Goal: Obtain resource: Obtain resource

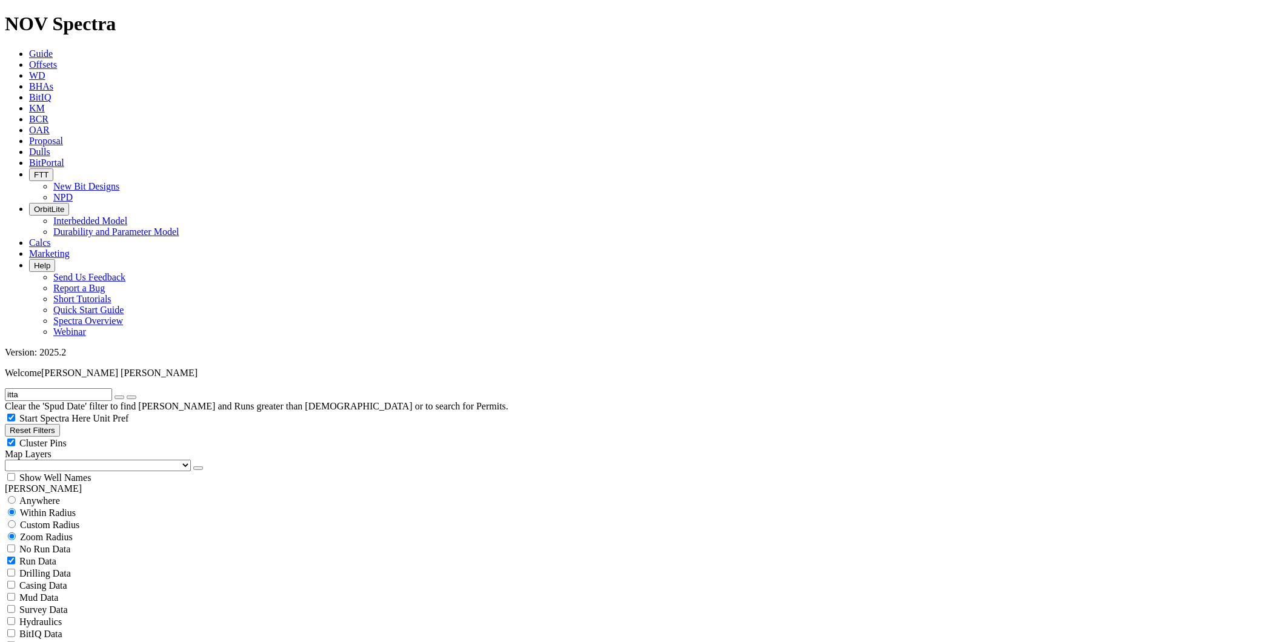
scroll to position [378, 0]
click at [124, 396] on button "button" at bounding box center [120, 398] width 10 height 4
click at [104, 389] on input "text" at bounding box center [58, 395] width 107 height 13
type input "koban"
click at [16, 496] on input "radio" at bounding box center [12, 500] width 8 height 8
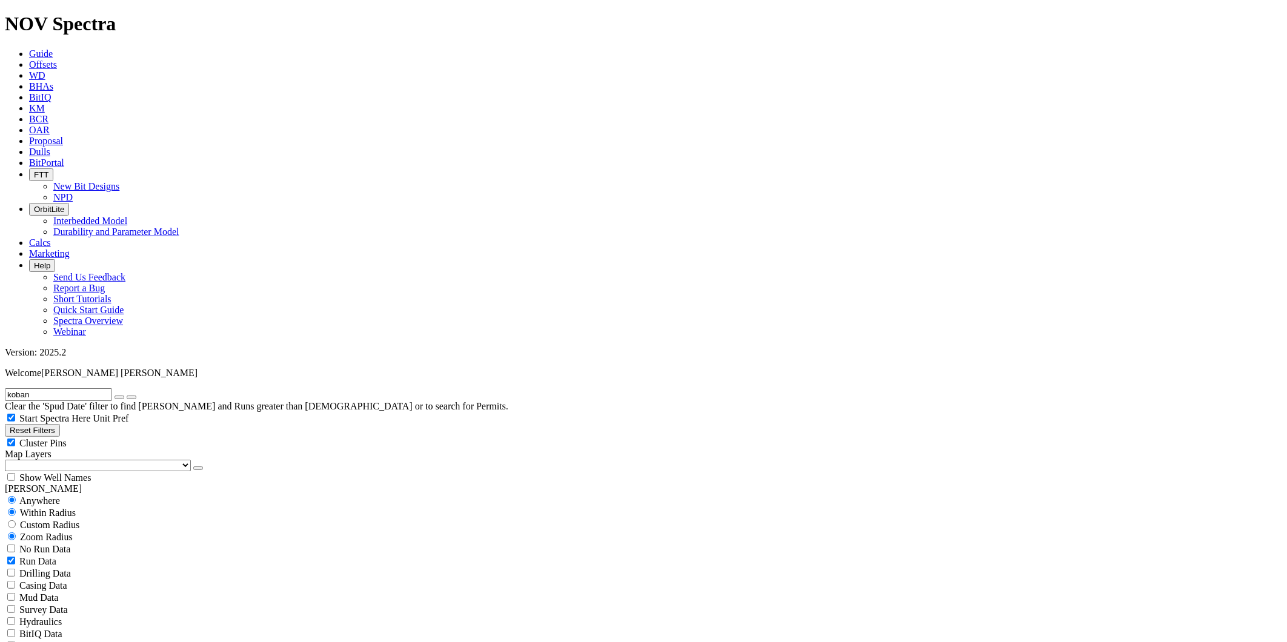
radio input "true"
radio input "false"
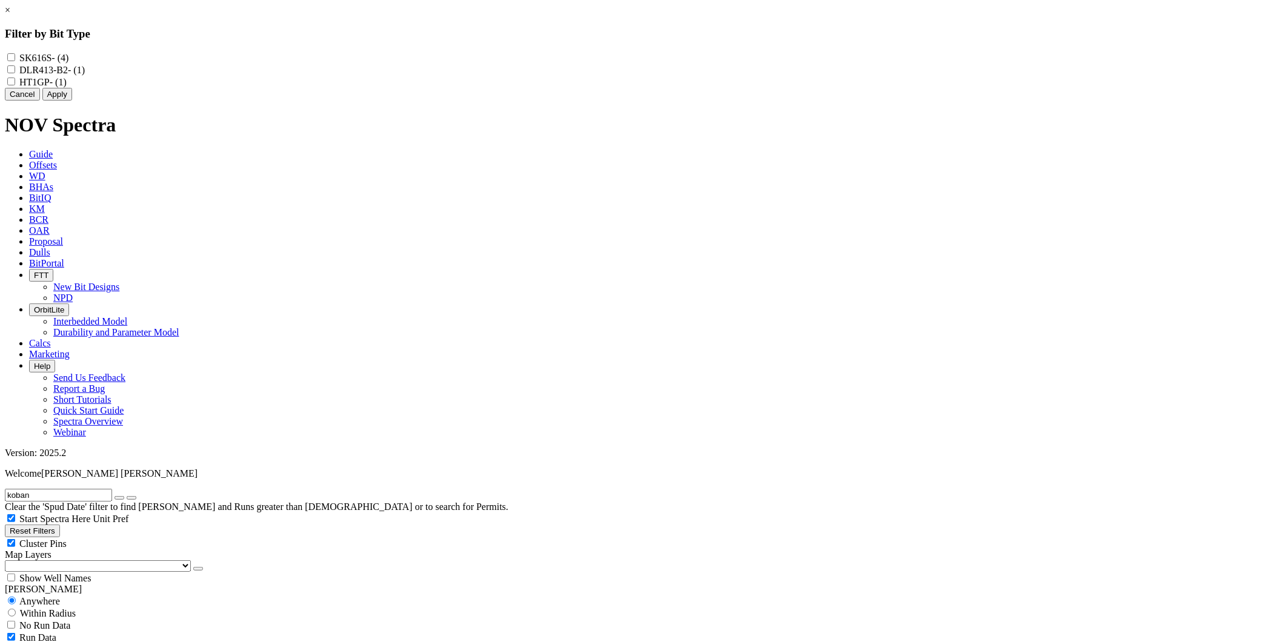
click at [15, 56] on input "SK616S - (4)" at bounding box center [11, 57] width 8 height 8
checkbox input "true"
click at [72, 101] on button "Apply" at bounding box center [57, 94] width 30 height 13
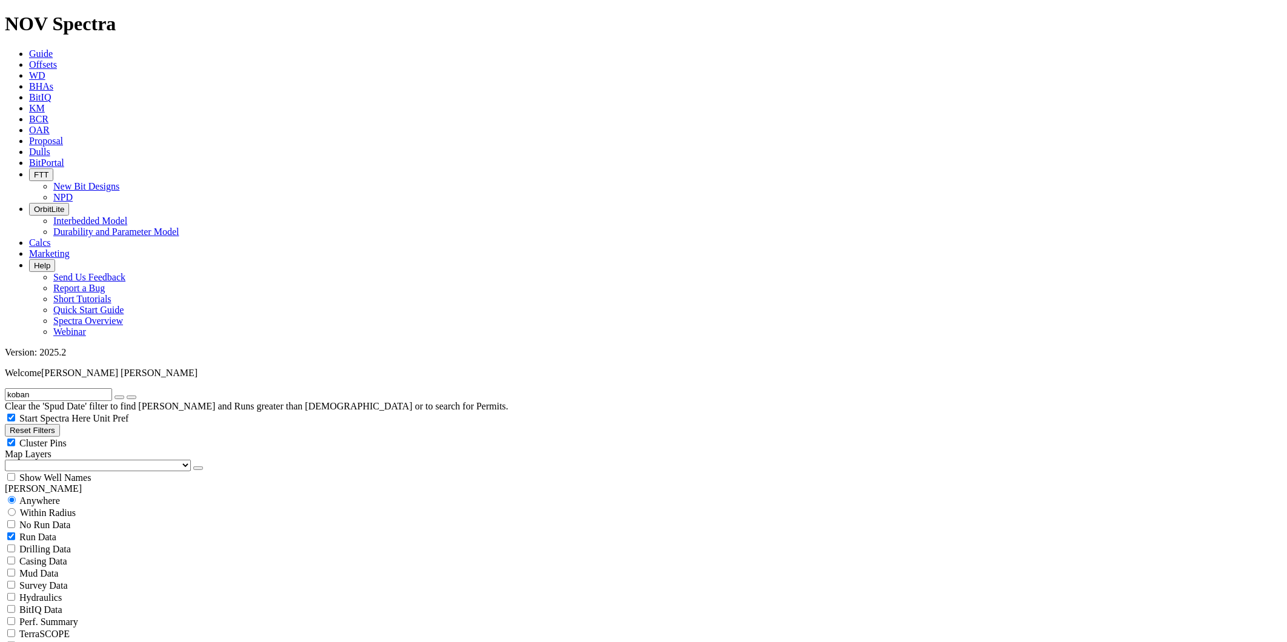
radio input "false"
radio input "true"
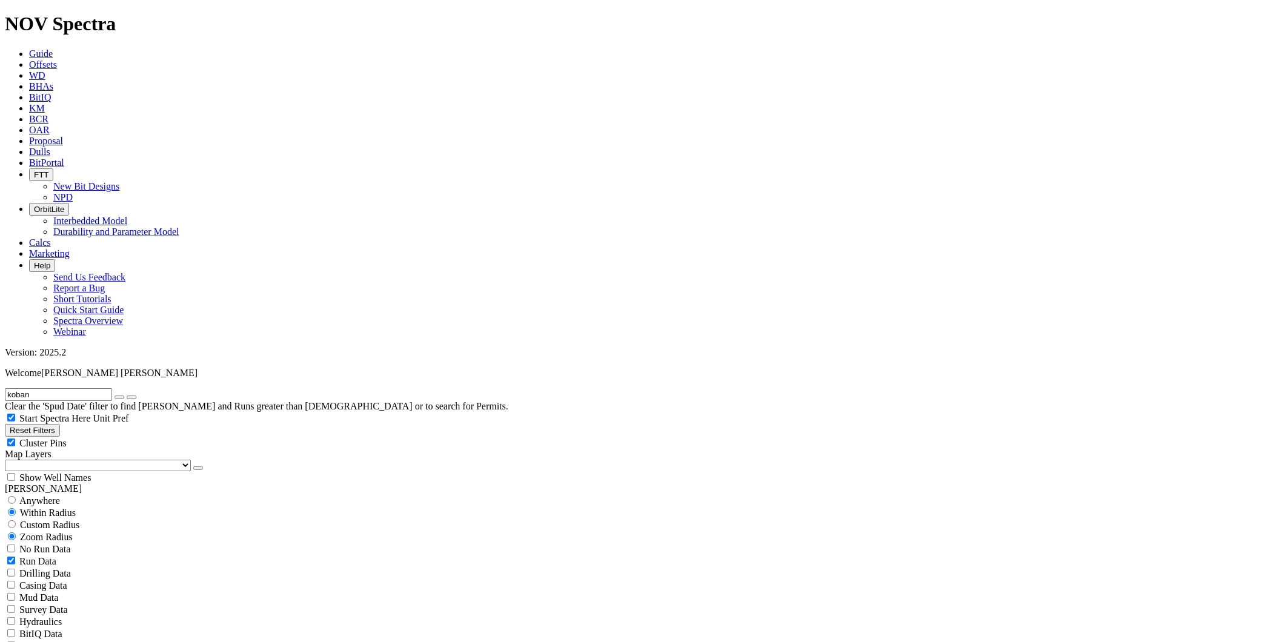
drag, startPoint x: 75, startPoint y: 50, endPoint x: -10, endPoint y: 47, distance: 84.9
paste input "text"
type input "a289262"
click at [127, 396] on button "submit" at bounding box center [132, 398] width 10 height 4
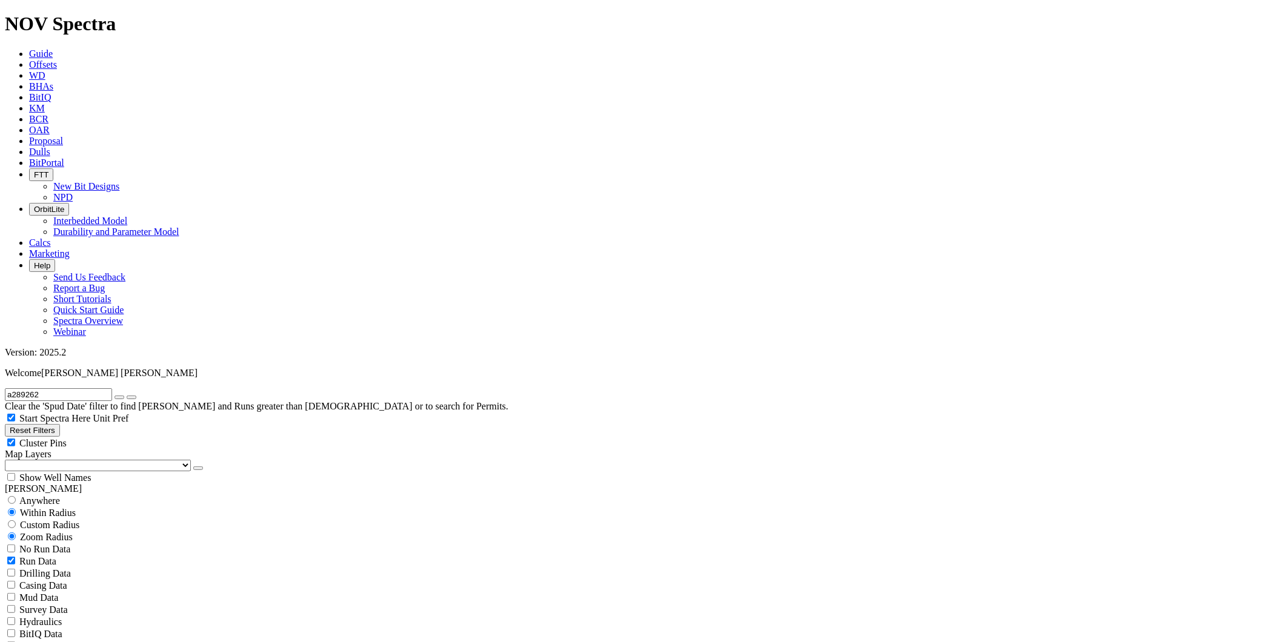
click at [136, 396] on button "submit" at bounding box center [132, 398] width 10 height 4
click at [52, 424] on button "Reset Filters" at bounding box center [32, 430] width 55 height 13
checkbox input "true"
type input "[DATE]"
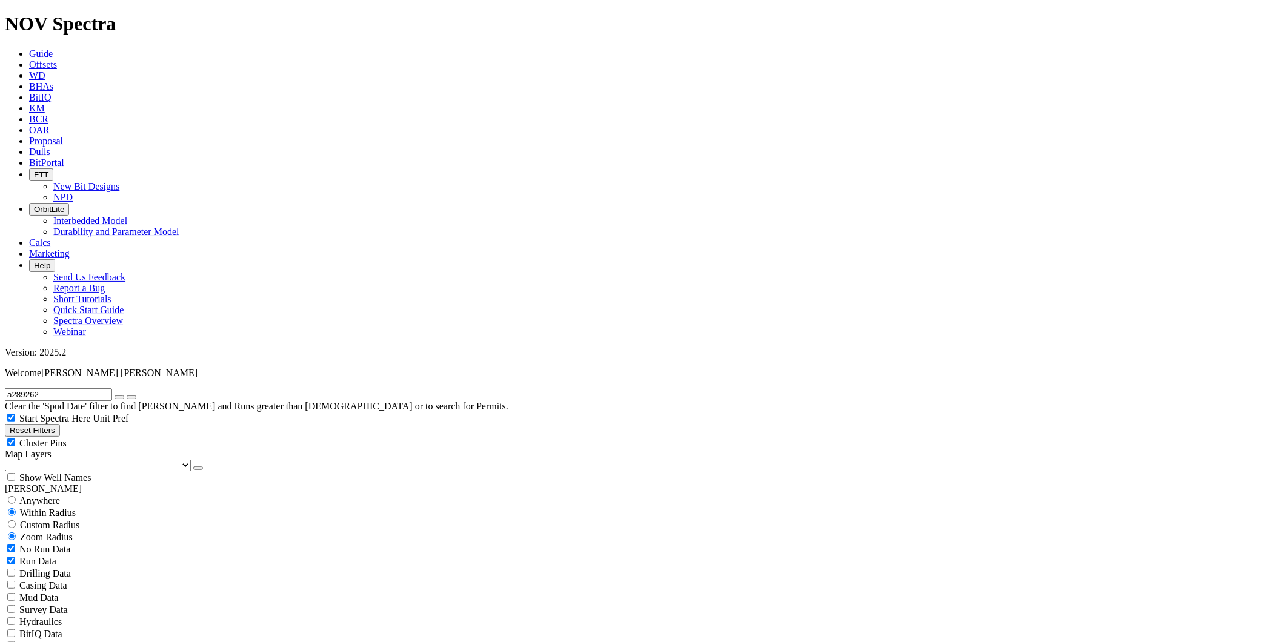
select select
click at [55, 389] on input "text" at bounding box center [58, 395] width 107 height 13
type input "a289262"
click at [127, 396] on button "submit" at bounding box center [132, 398] width 10 height 4
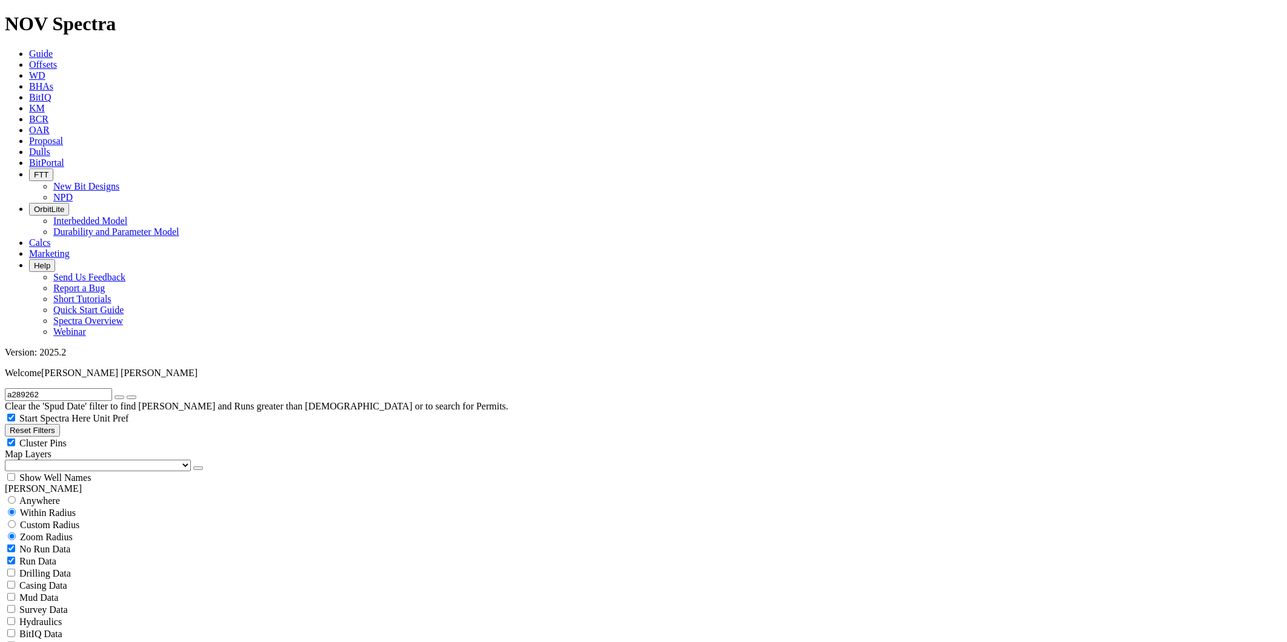
click at [16, 496] on input "radio" at bounding box center [12, 500] width 8 height 8
radio input "true"
radio input "false"
click at [19, 519] on div "No Run Data" at bounding box center [644, 525] width 1278 height 12
checkbox input "false"
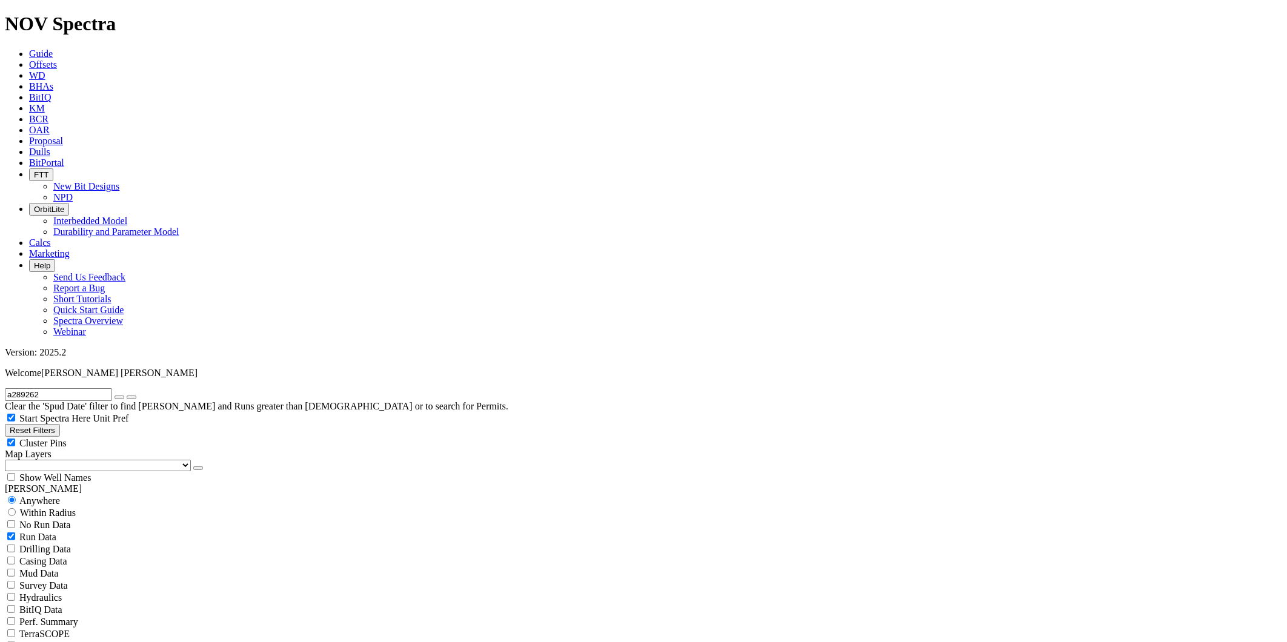
click at [112, 389] on input "a289262" at bounding box center [58, 395] width 107 height 13
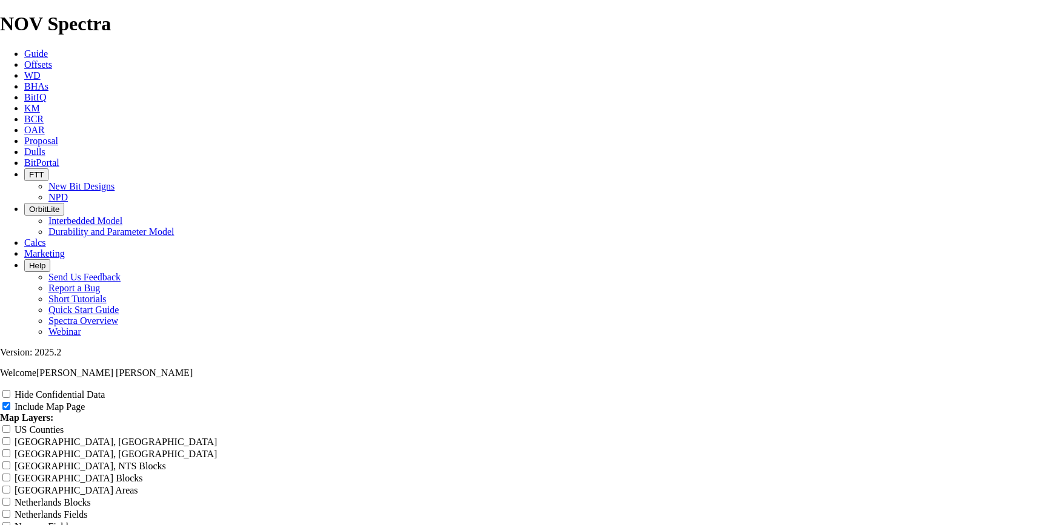
scroll to position [1938, 0]
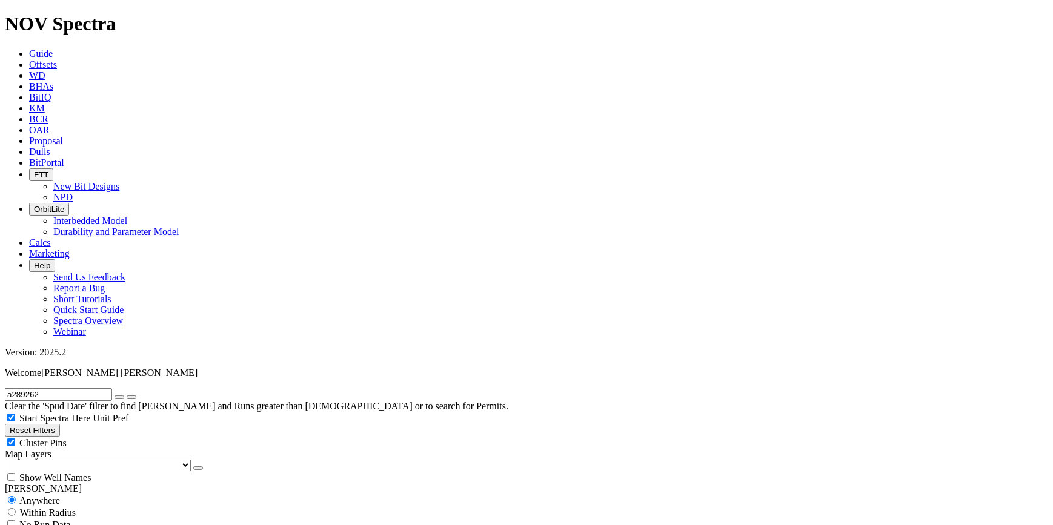
scroll to position [441, 0]
select select "? number:5.875 ?"
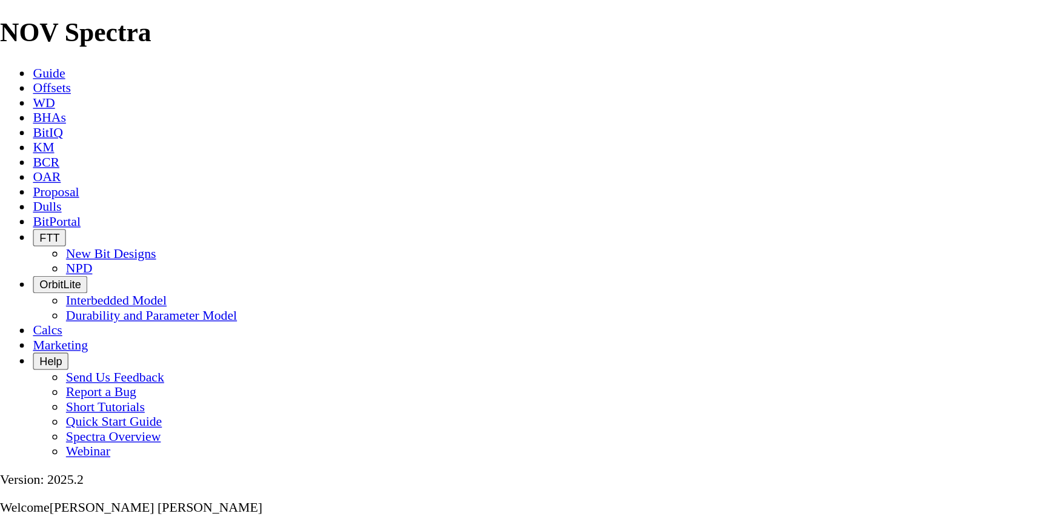
scroll to position [1982, 0]
drag, startPoint x: 498, startPoint y: 125, endPoint x: 244, endPoint y: 126, distance: 254.0
type input "T"
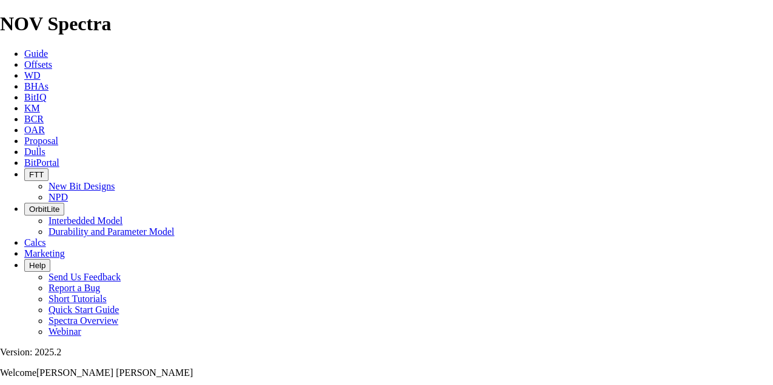
type input "T"
type input "Tr"
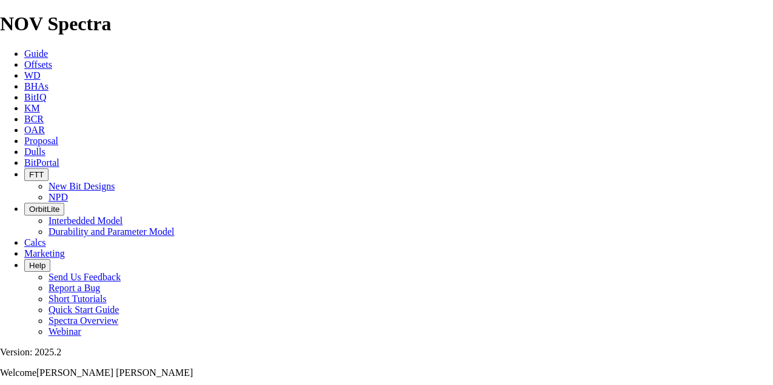
type input "Tr"
type input "Tra"
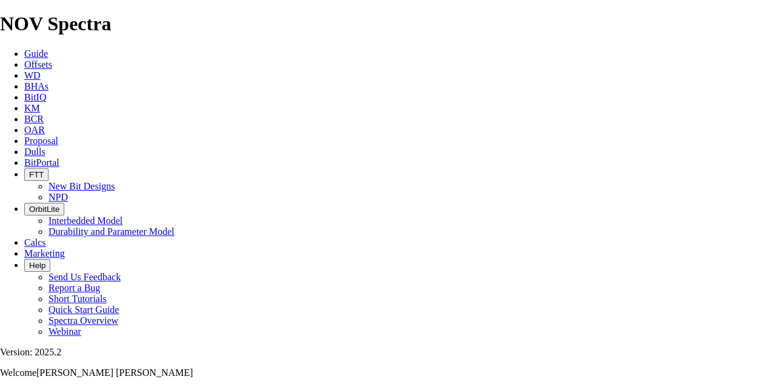
type input "Tra"
type input "Traz"
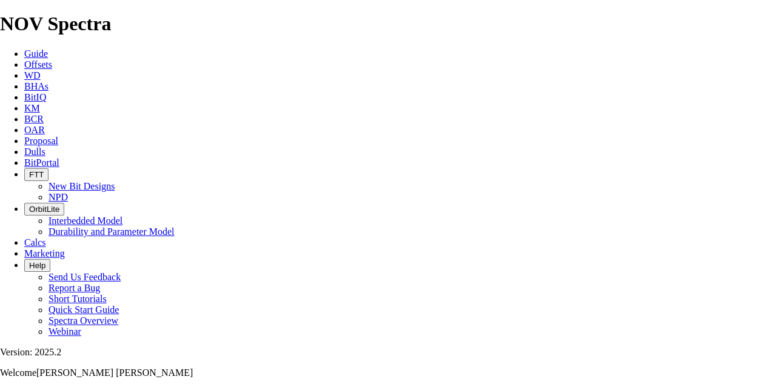
type input "Traz"
type input "Traza"
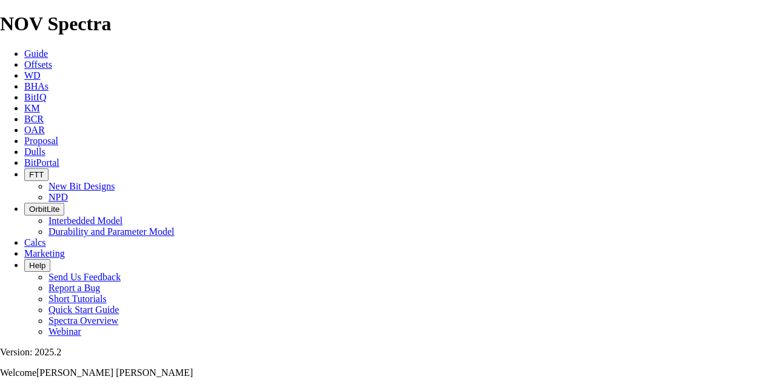
type input "Traza"
type input "Trazab"
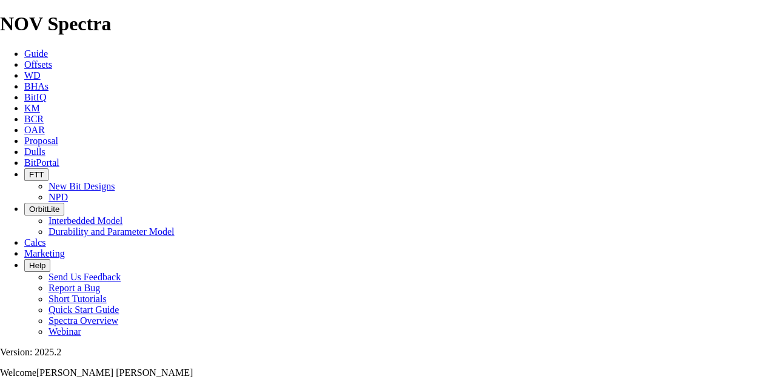
type input "Trazab"
type input "Trazabi"
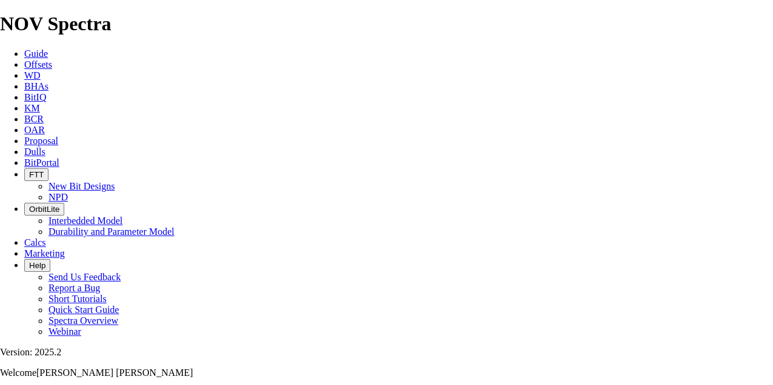
type input "Trazabi"
type input "Trazabil"
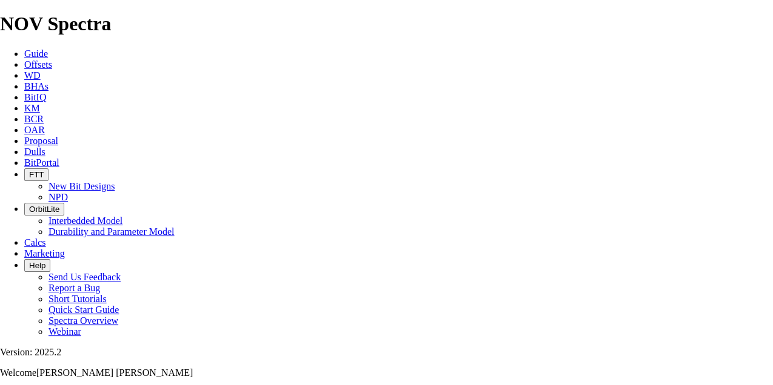
type input "Trazabil"
type input "Trazabili"
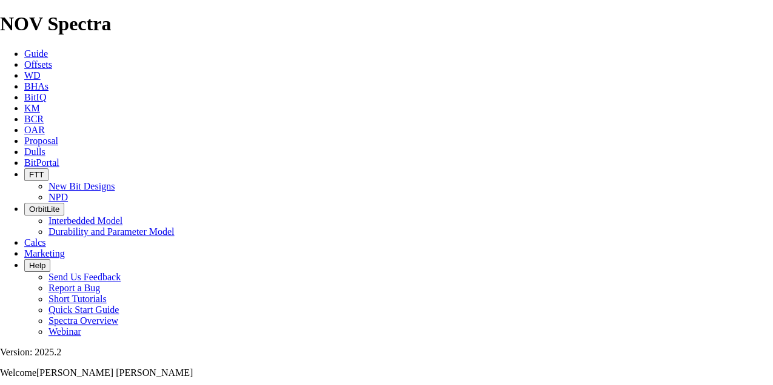
type input "Trazabili"
type input "Trazabilid"
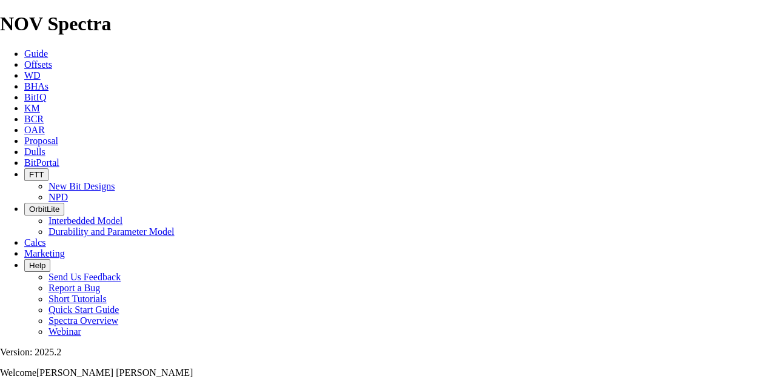
type input "Trazabilid"
type input "Trazabilida"
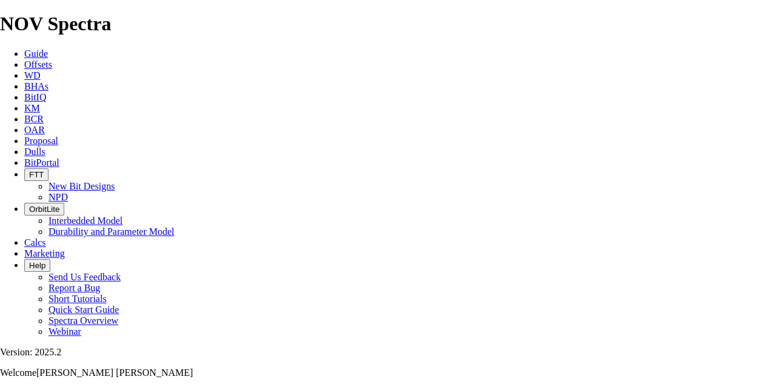
type input "Trazabilida"
type input "Trazabilidad"
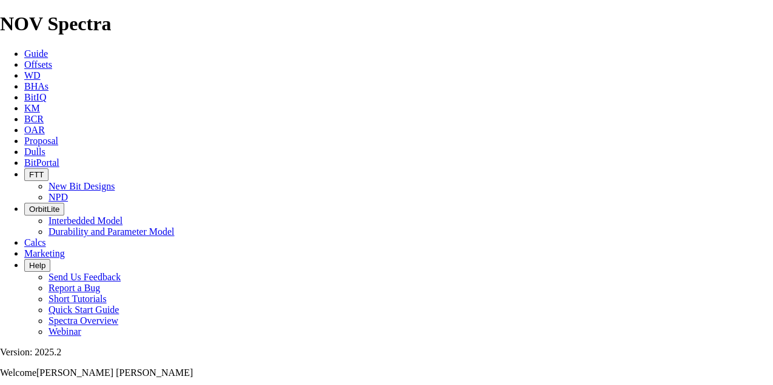
type input "Trazabilidad"
type input "Trazabilidad {"
type input "Trazabilidad {P"
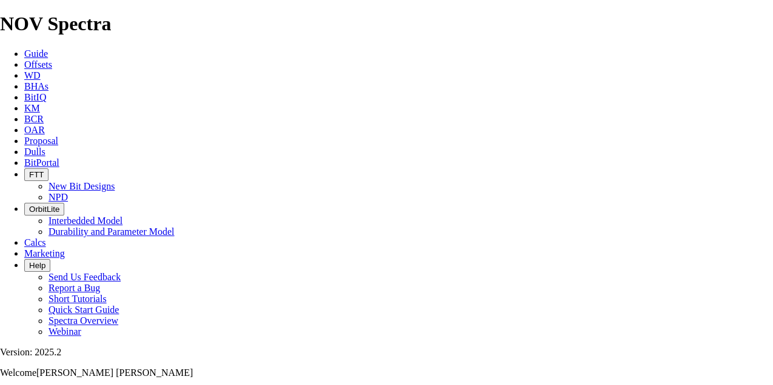
type input "Trazabilidad {P"
type input "Trazabilidad {PD"
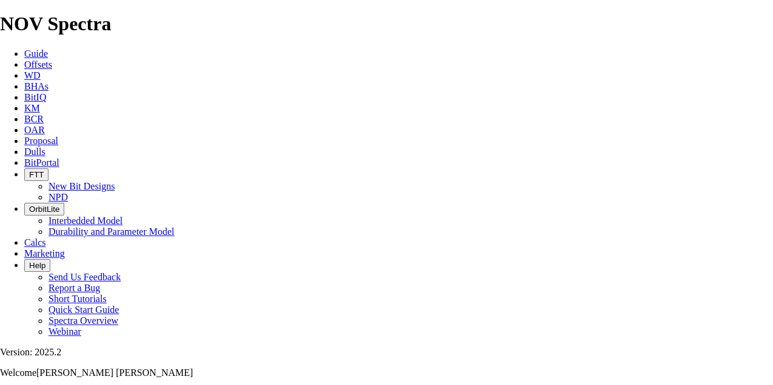
type input "Trazabilidad {PD"
type input "Trazabilidad {PDC"
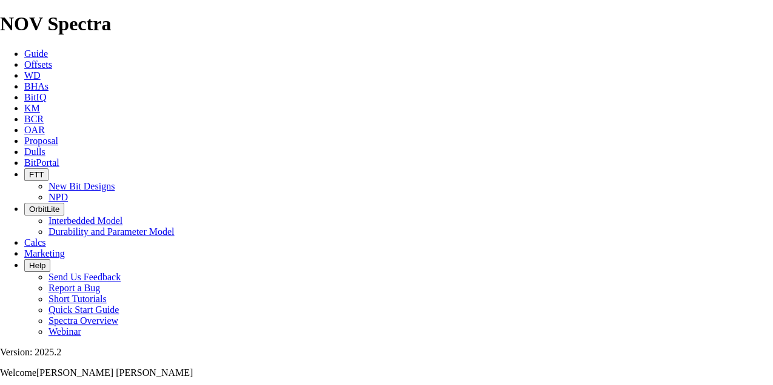
type input "Trazabilidad {PDC"
type input "Trazabilidad {PD"
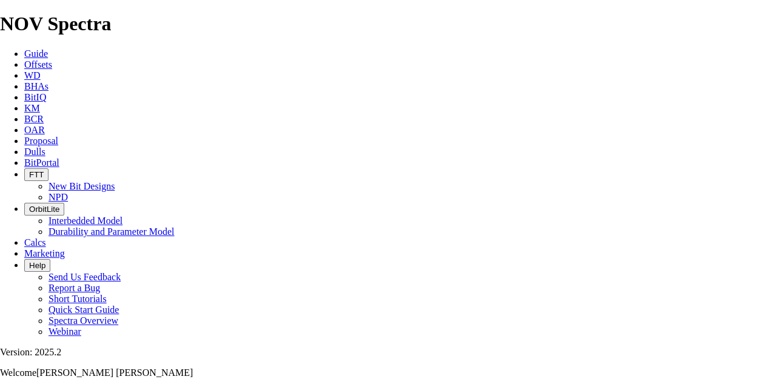
type input "Trazabilidad {PD"
type input "Trazabilidad {P"
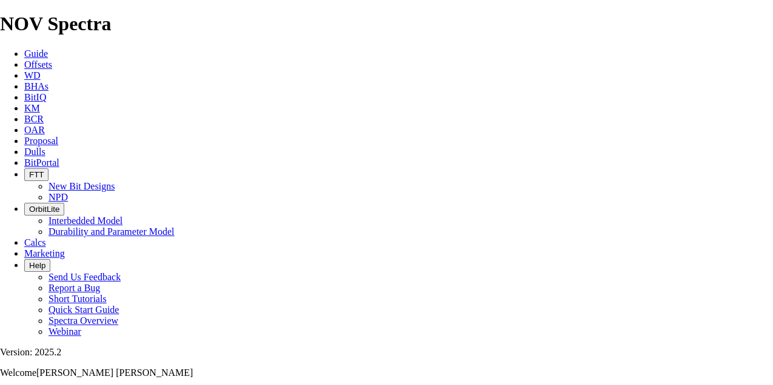
type input "Trazabilidad {P"
type input "Trazabilidad {"
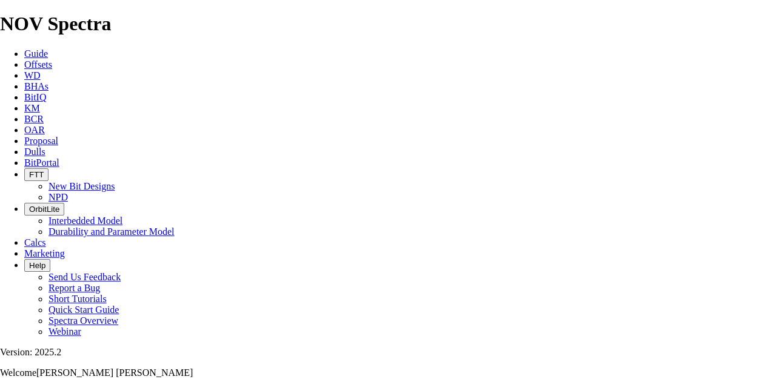
type input "Trazabilidad {"
type input "Trazabilidad"
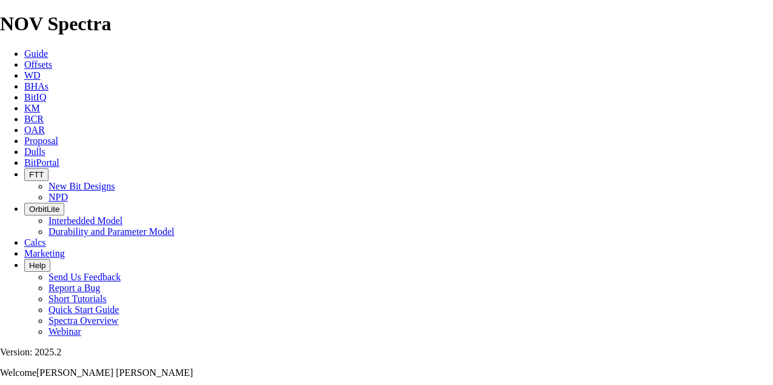
type input "Trazabilidad"
type input "Trazabilidad P"
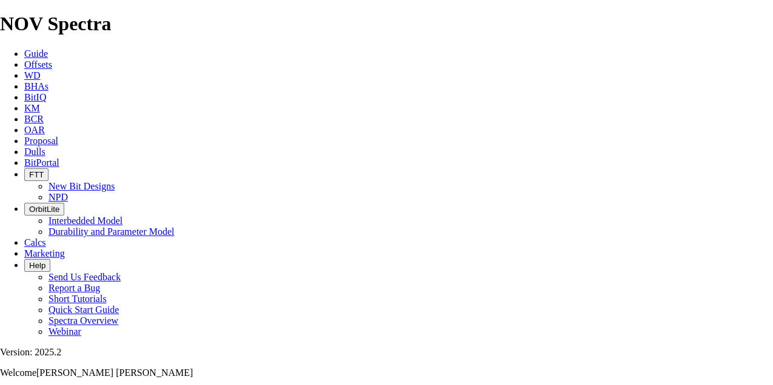
type input "Trazabilidad P"
type input "Trazabilidad PD"
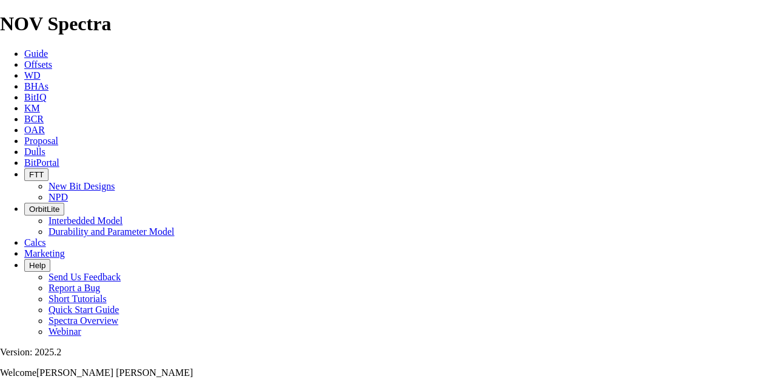
type input "Trazabilidad PD"
type input "Trazabilidad PDC"
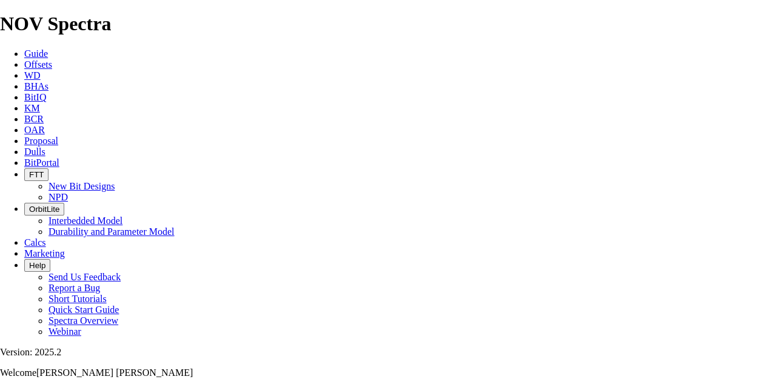
type input "Trazabilidad PDC"
type input "Trazabilidad PDC 5"
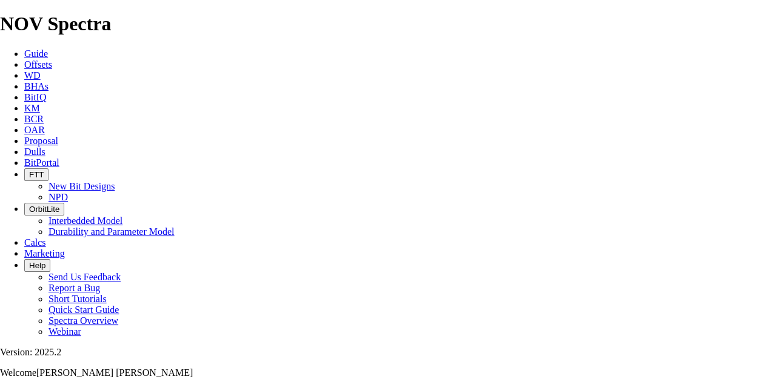
type input "Trazabilidad PDC 5"
type input "Trazabilidad PDC 5 5"
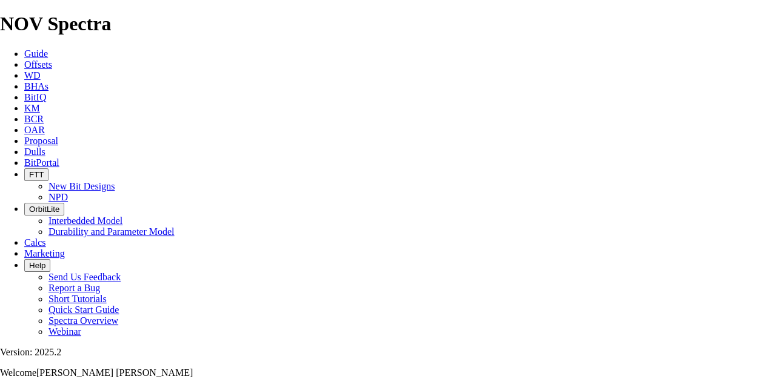
type input "Trazabilidad PDC 5 5"
type input "Trazabilidad PDC 5 5/"
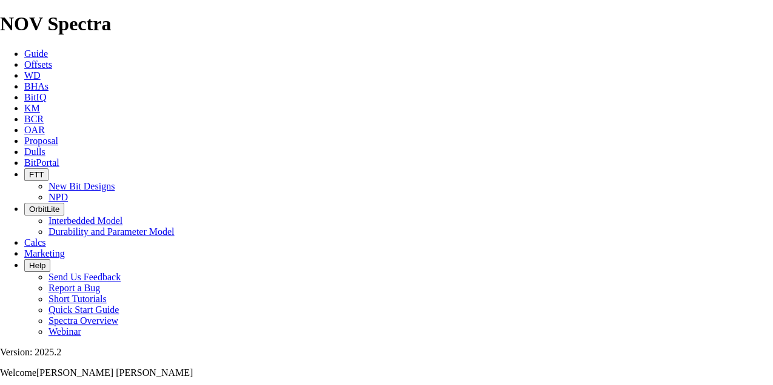
type input "Trazabilidad PDC 5 5/"
type input "Trazabilidad PDC 5 5/8"
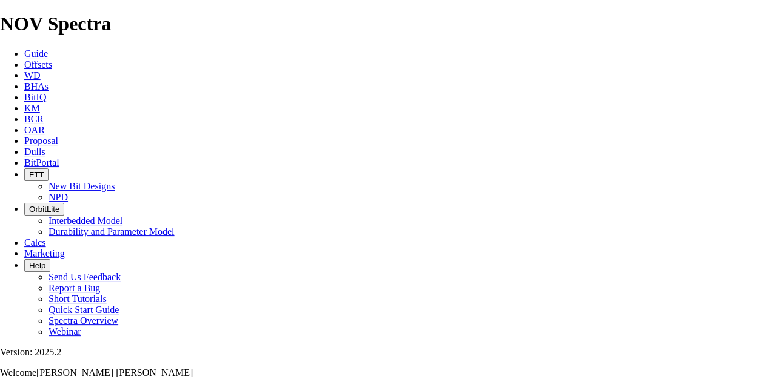
type input "Trazabilidad PDC 5 5/8"
type input "Trazabilidad PDC 5 5/8""
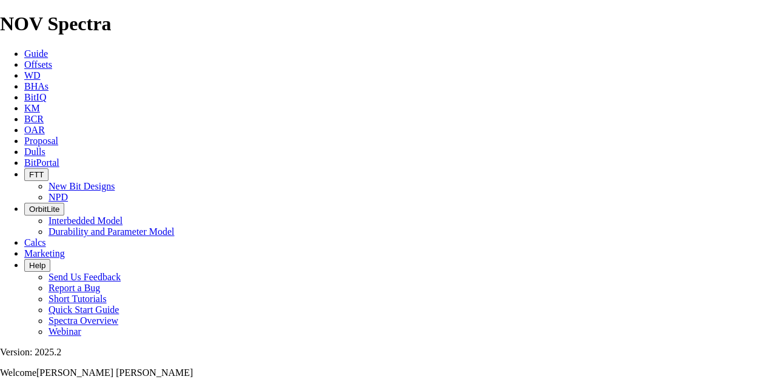
type input "Trazabilidad PDC 5 5/8""
type input "Trazabilidad PDC 5 5/8" T"
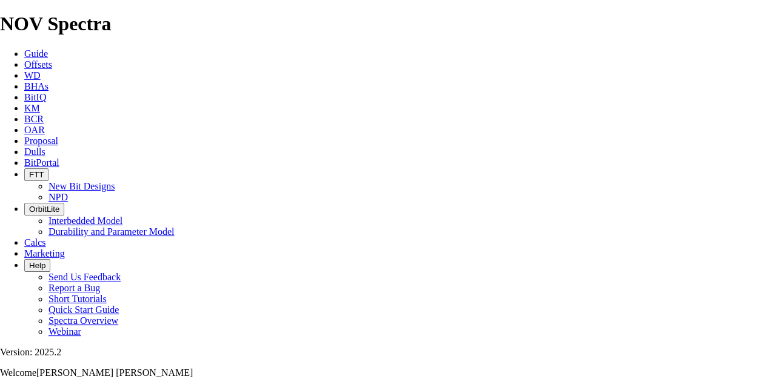
type input "Trazabilidad PDC 5 5/8" T"
type input "Trazabilidad PDC 5 5/8" TK"
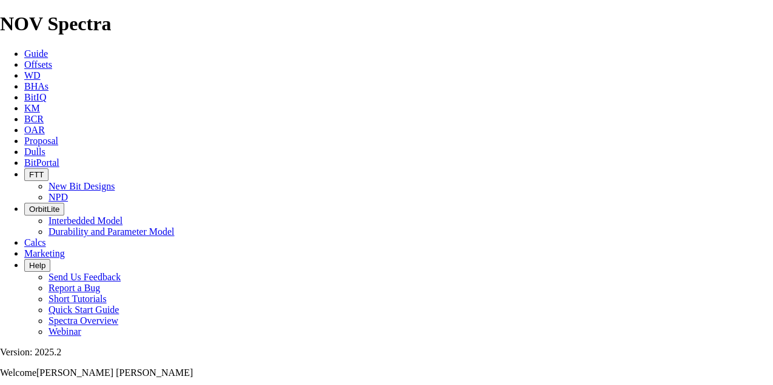
type input "Trazabilidad PDC 5 5/8" TK"
type input "Trazabilidad PDC 5 5/8" TK5"
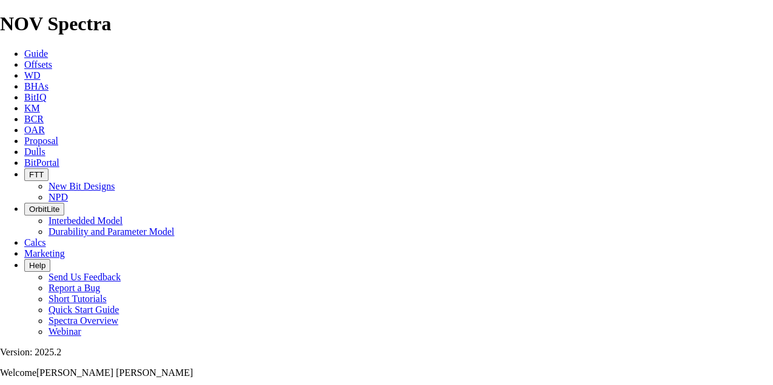
type input "Trazabilidad PDC 5 5/8" TK5"
type input "Trazabilidad PDC 5 5/8" TK52"
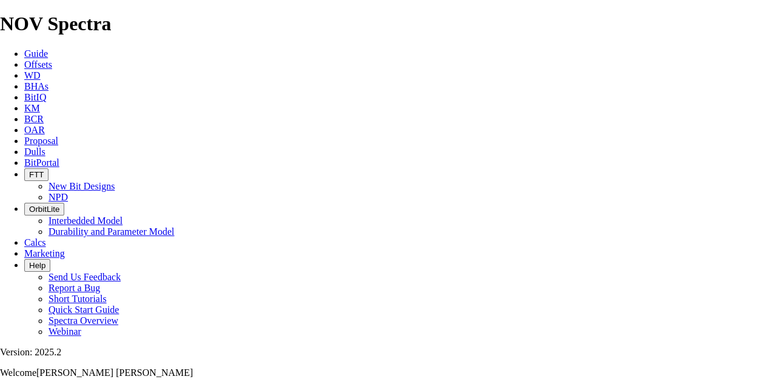
type input "Trazabilidad PDC 5 5/8" TK52"
type input "Trazabilidad PDC 5 5/8" TK5"
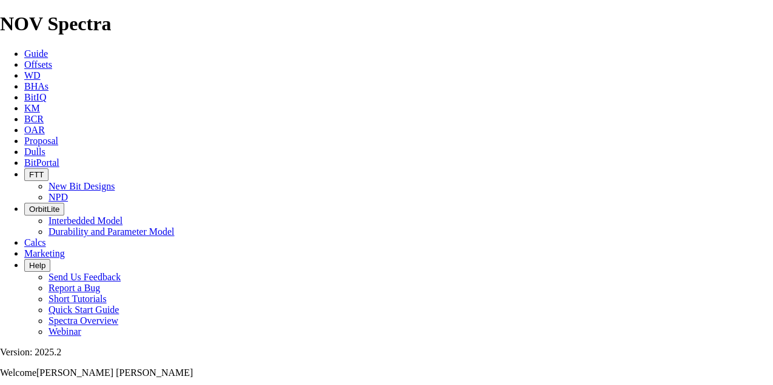
type input "Trazabilidad PDC 5 5/8" TK5"
type input "Trazabilidad PDC 5 5/8" TK53"
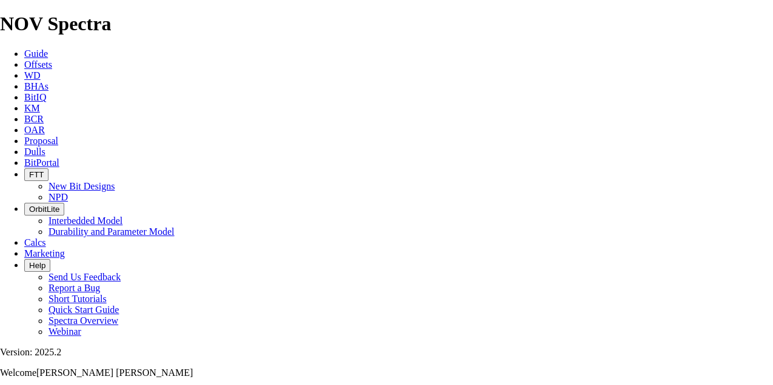
type input "Trazabilidad PDC 5 5/8" TK53"
type input "Trazabilidad PDC 5 5/8" TK53:"
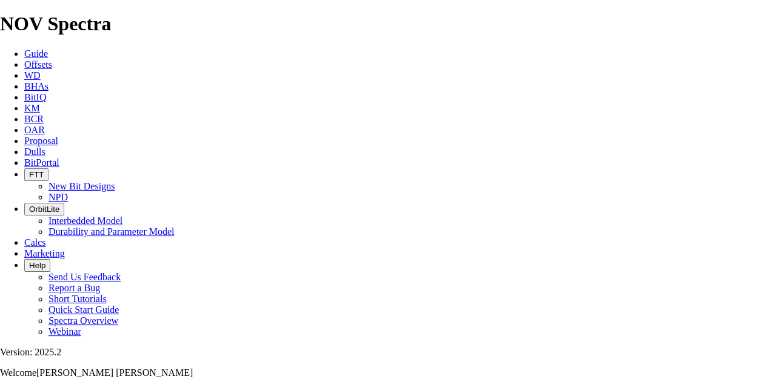
type input "Trazabilidad PDC 5 5/8" TK53:"
type input "Trazabilidad PDC 5 5/8" TK53"
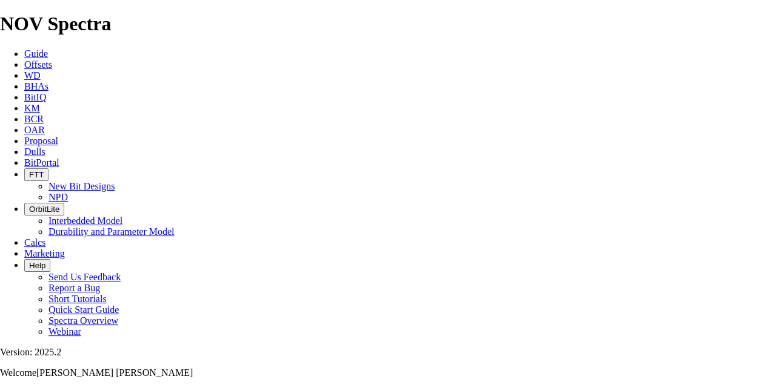
type input "Trazabilidad PDC 5 5/8" TK53"
type input "Trazabilidad PDC 5 5/8" TK53 S"
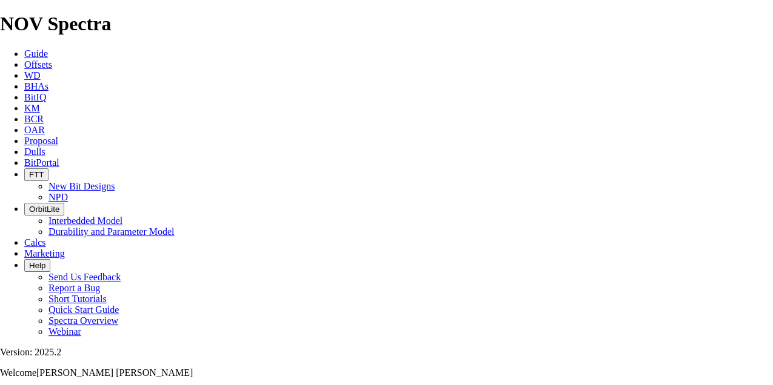
type input "Trazabilidad PDC 5 5/8" TK53 S"
type input "Trazabilidad PDC 5 5/8" TK53 SN"
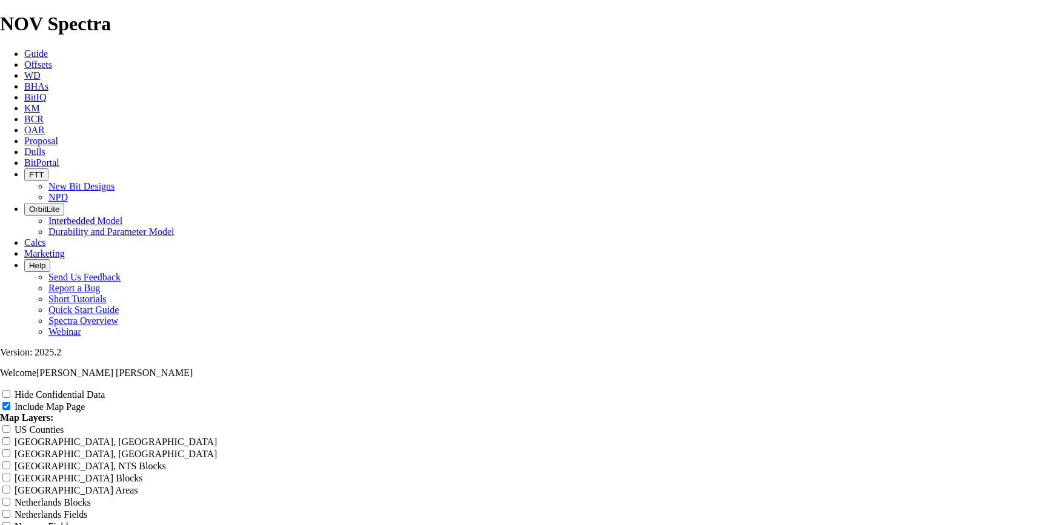
drag, startPoint x: 472, startPoint y: 273, endPoint x: 666, endPoint y: 317, distance: 198.9
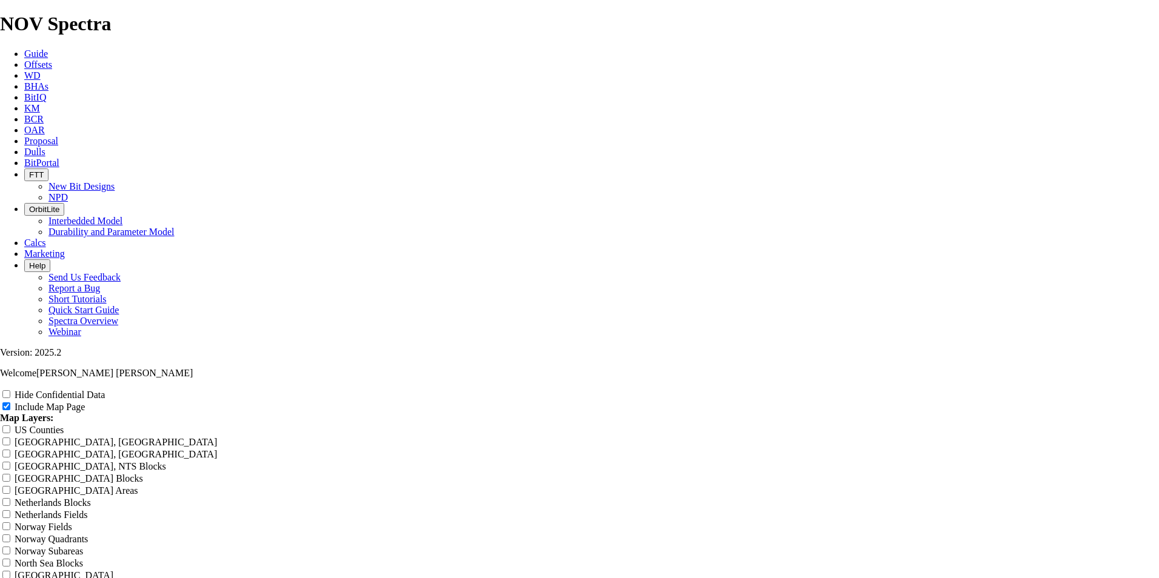
drag, startPoint x: 1011, startPoint y: 1, endPoint x: 830, endPoint y: 274, distance: 327.6
drag, startPoint x: 1137, startPoint y: 388, endPoint x: 96, endPoint y: 515, distance: 1049.0
click at [24, 59] on icon at bounding box center [24, 64] width 0 height 10
